Goal: Check status: Check status

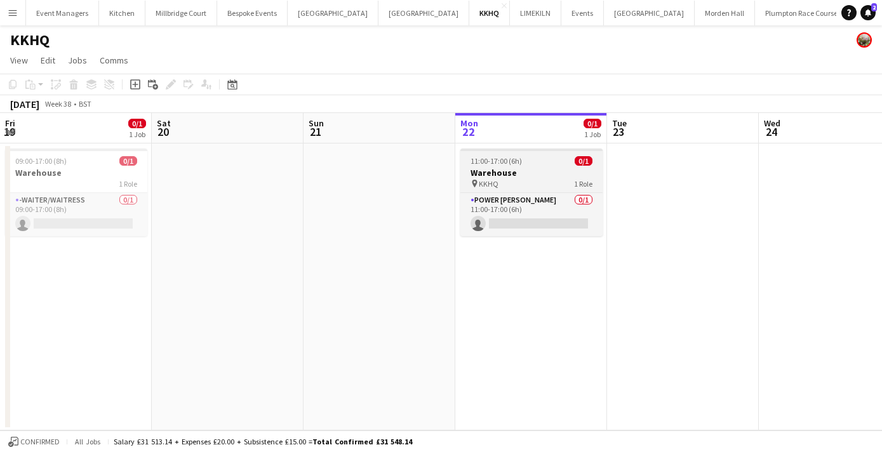
scroll to position [0, 305]
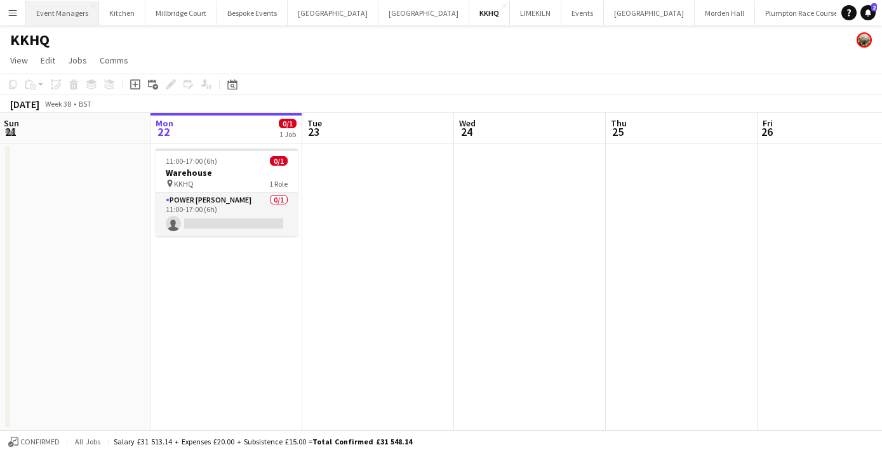
click at [69, 15] on button "Event Managers Close" at bounding box center [62, 13] width 73 height 25
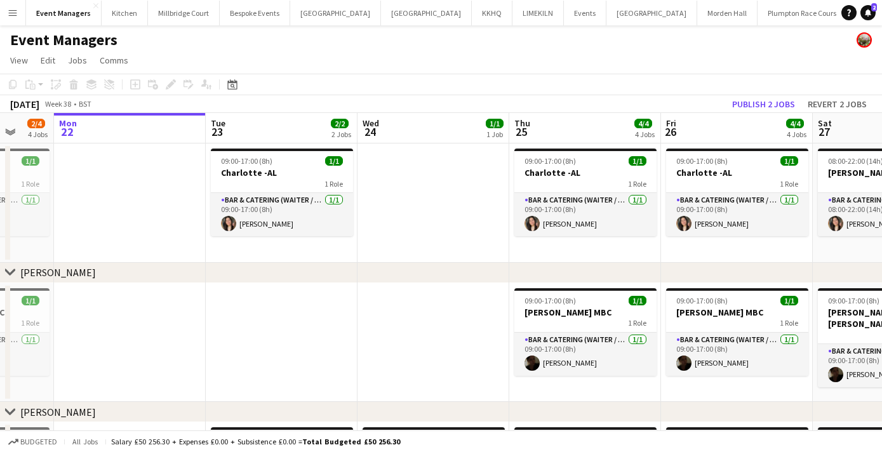
click at [275, 336] on app-date-cell at bounding box center [282, 342] width 152 height 119
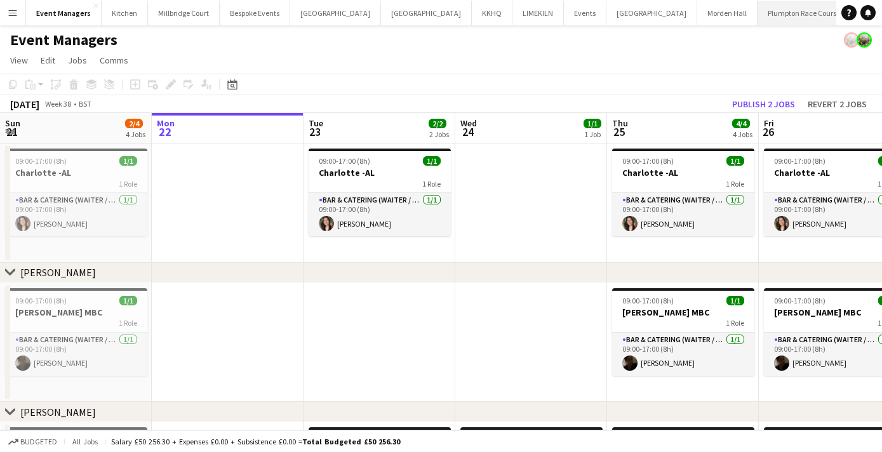
click at [758, 12] on button "Plumpton Race Course Close" at bounding box center [804, 13] width 93 height 25
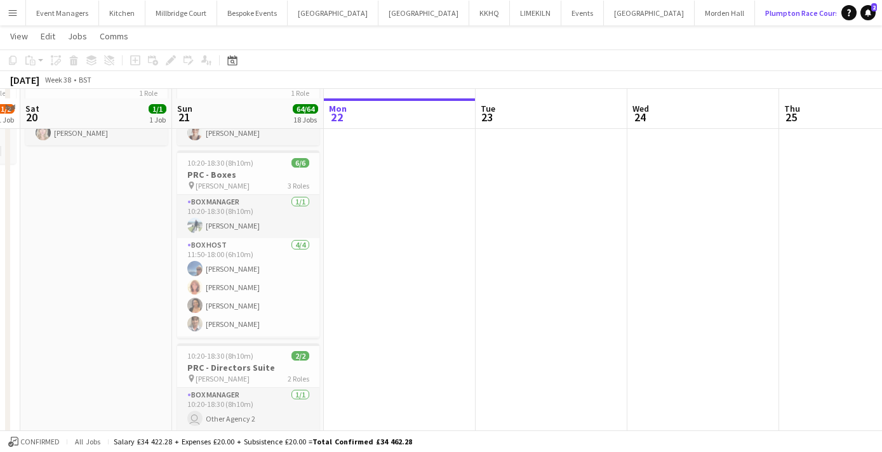
scroll to position [100, 0]
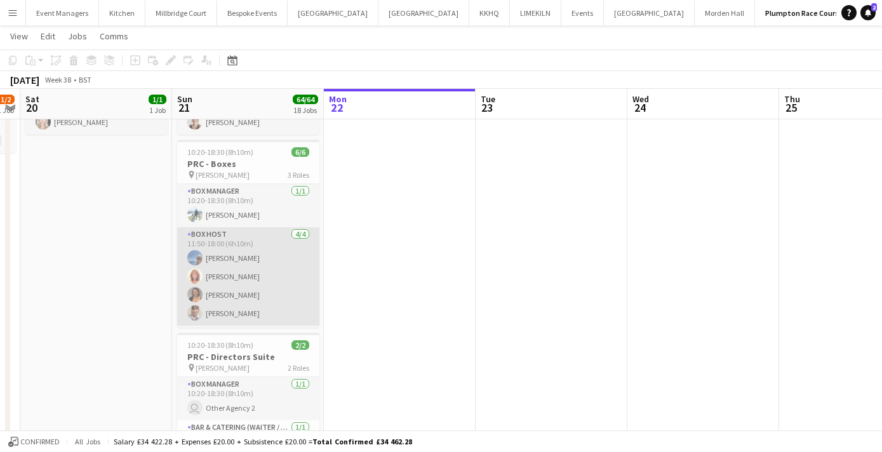
click at [248, 284] on app-card-role "Box Host [DATE] 11:50-18:00 (6h10m) [PERSON_NAME] [PERSON_NAME] [PERSON_NAME] […" at bounding box center [248, 276] width 142 height 98
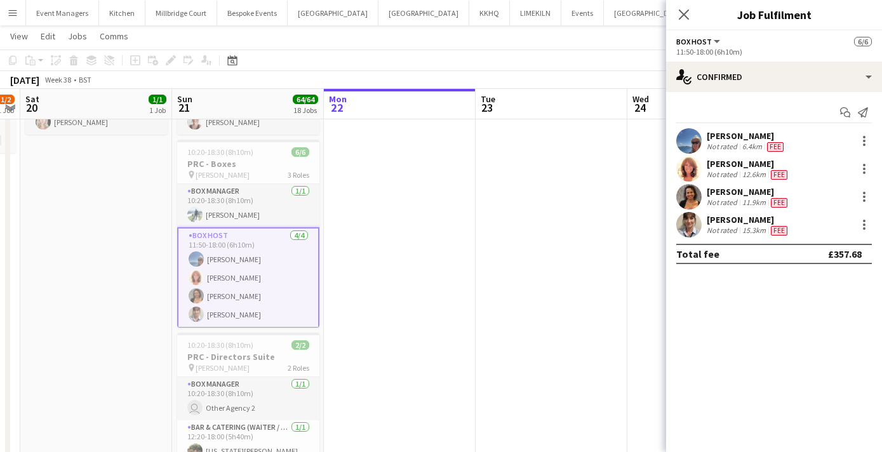
click at [686, 163] on app-user-avatar at bounding box center [689, 168] width 25 height 25
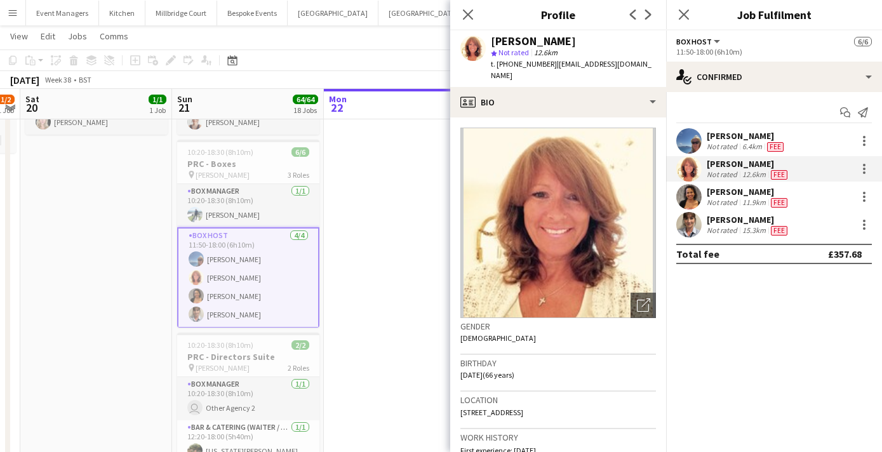
click at [687, 199] on app-user-avatar at bounding box center [689, 196] width 25 height 25
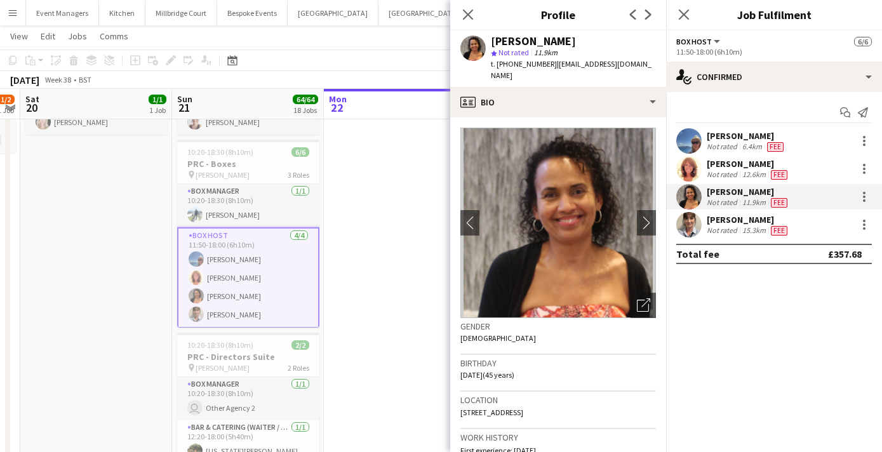
click at [686, 214] on app-user-avatar at bounding box center [689, 224] width 25 height 25
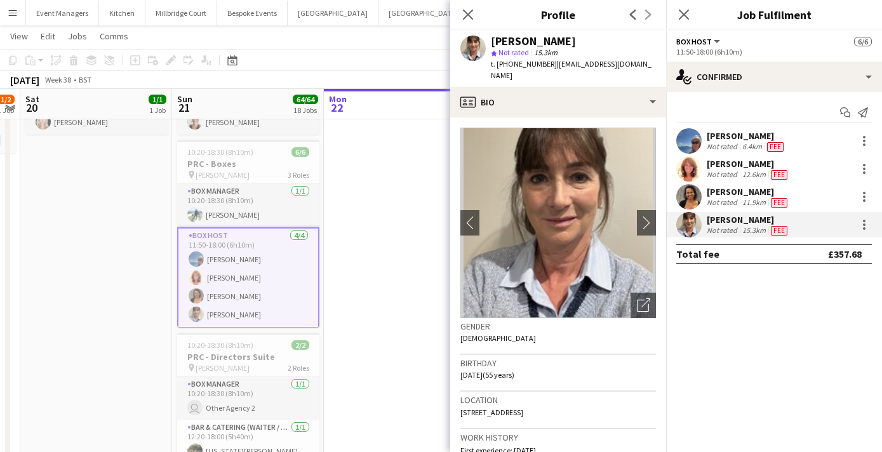
click at [690, 172] on app-user-avatar at bounding box center [689, 168] width 25 height 25
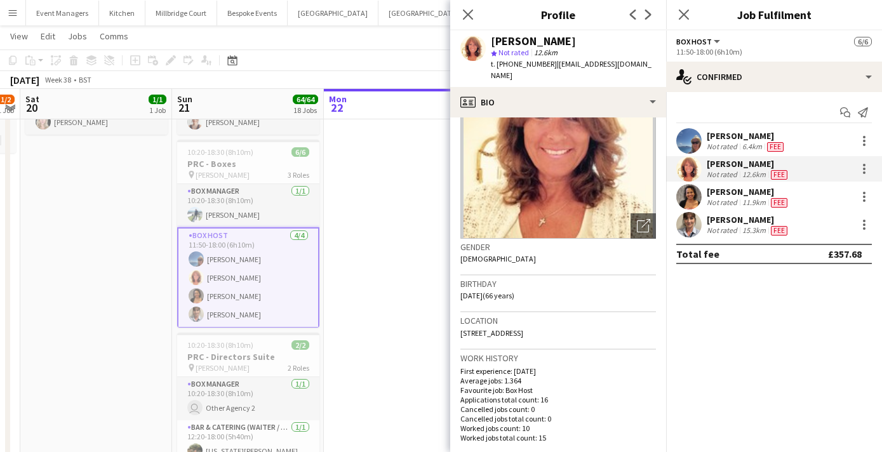
scroll to position [93, 0]
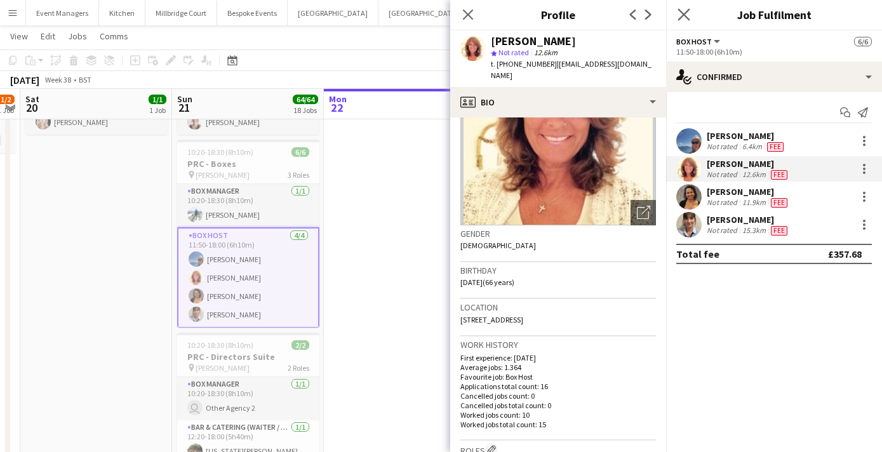
click at [685, 22] on app-icon "Close pop-in" at bounding box center [684, 15] width 18 height 18
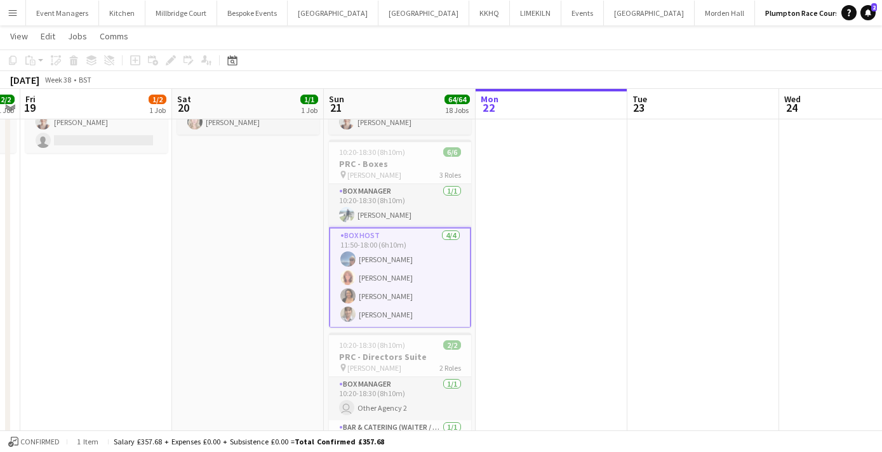
scroll to position [0, 283]
click at [64, 17] on button "Event Managers Close" at bounding box center [62, 13] width 73 height 25
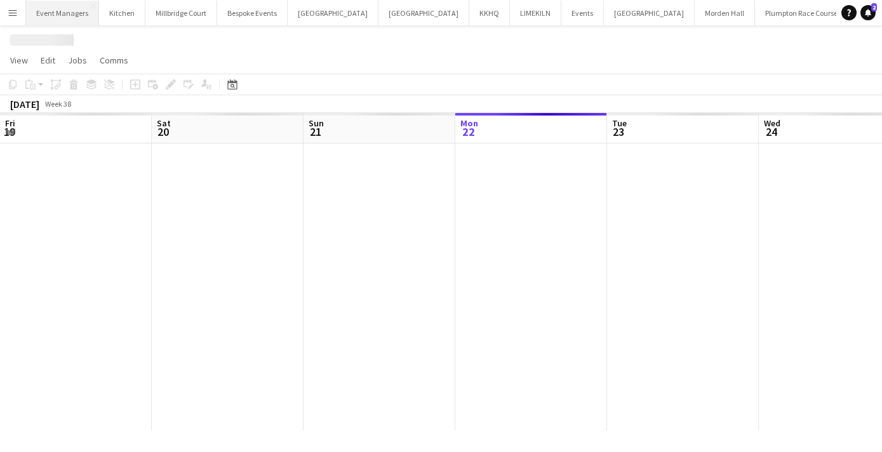
scroll to position [0, 304]
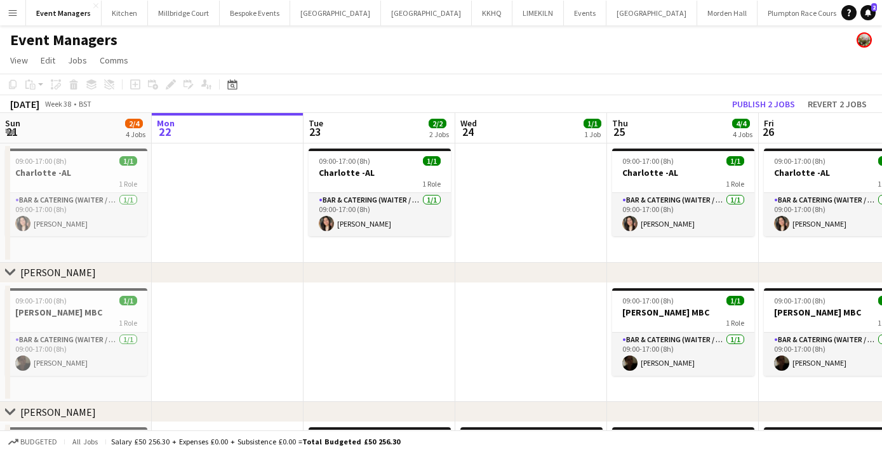
click at [366, 339] on app-date-cell at bounding box center [380, 342] width 152 height 119
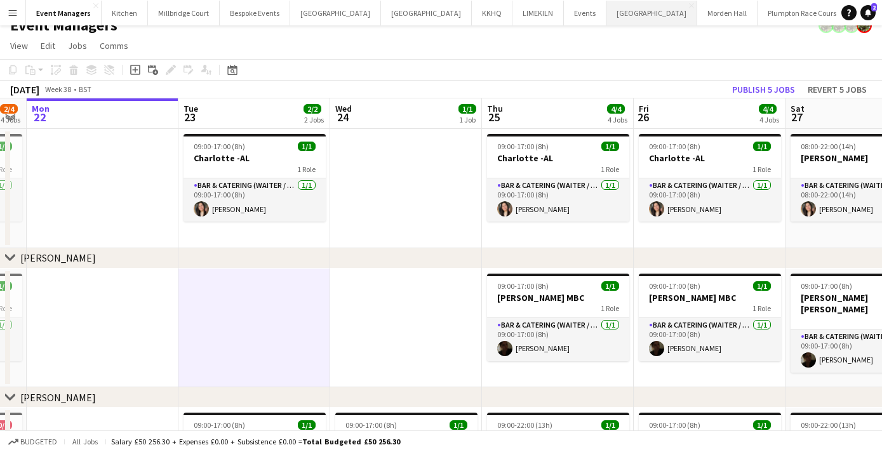
scroll to position [0, 429]
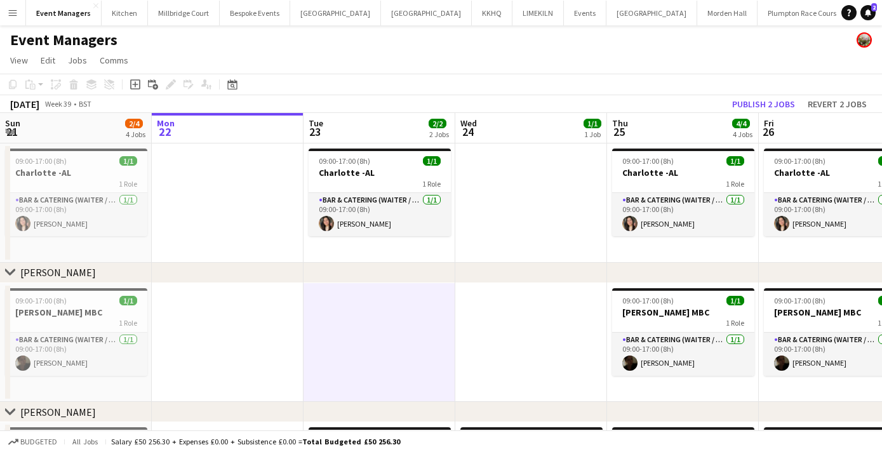
scroll to position [0, 259]
